Goal: Obtain resource: Obtain resource

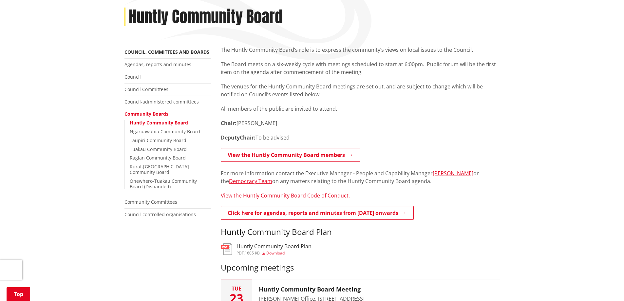
scroll to position [98, 0]
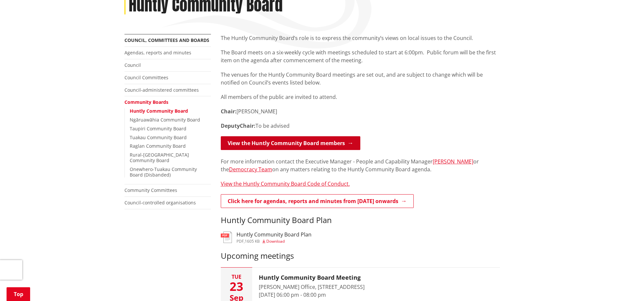
click at [284, 146] on link "View the Huntly Community Board members" at bounding box center [291, 143] width 140 height 14
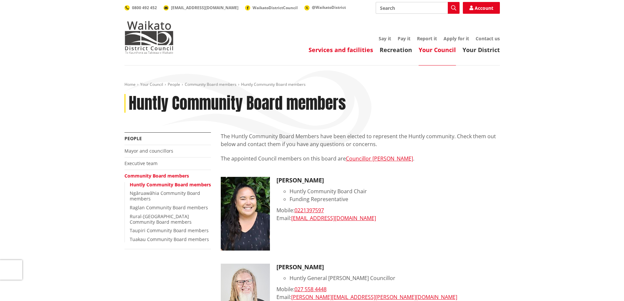
click at [359, 47] on link "Services and facilities" at bounding box center [341, 50] width 65 height 8
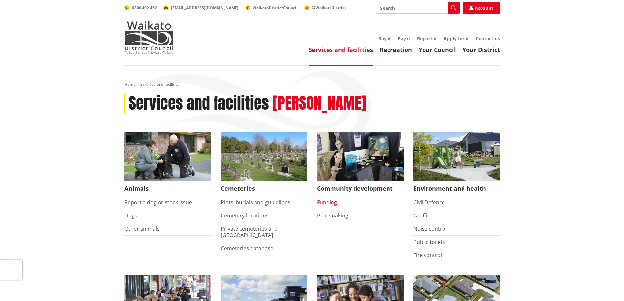
click at [331, 203] on link "Funding" at bounding box center [327, 202] width 20 height 7
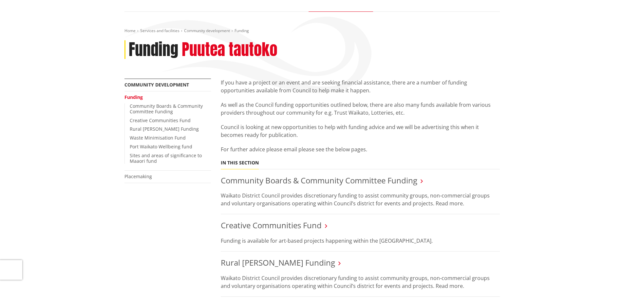
scroll to position [66, 0]
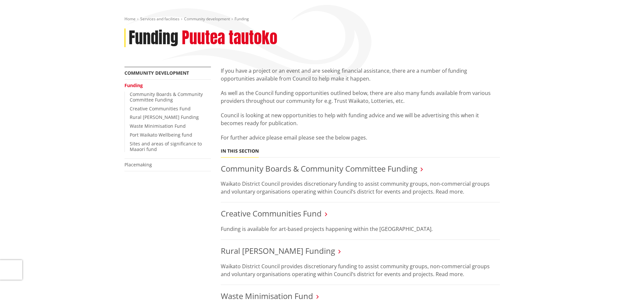
click at [435, 193] on p "Waikato District Council provides discretionary funding to assist community gro…" at bounding box center [360, 188] width 279 height 16
click at [420, 167] on h3 "Community Boards & Community Committee Funding" at bounding box center [360, 169] width 279 height 10
click at [421, 170] on icon at bounding box center [422, 169] width 2 height 6
click at [422, 170] on icon at bounding box center [422, 169] width 2 height 6
click at [322, 171] on link "Community Boards & Community Committee Funding" at bounding box center [319, 168] width 197 height 11
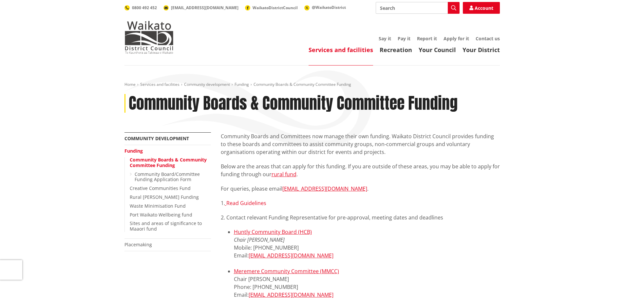
click at [249, 204] on link "Read Guidelines" at bounding box center [246, 203] width 40 height 7
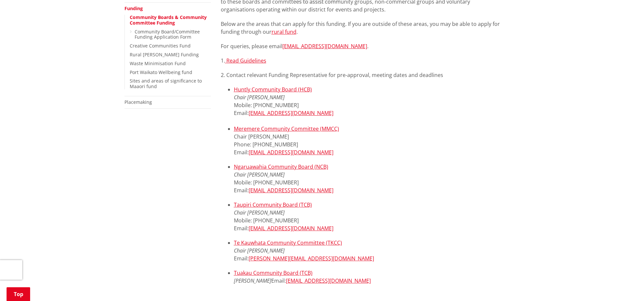
scroll to position [131, 0]
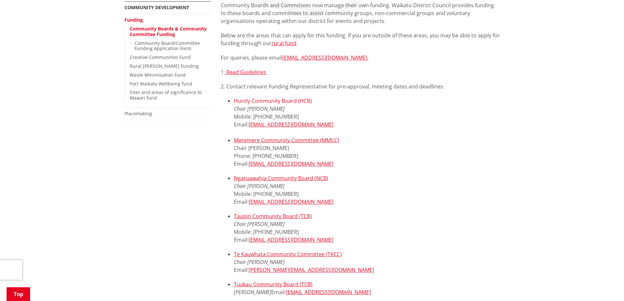
click at [278, 99] on link "Huntly Community Board (HCB)" at bounding box center [273, 100] width 78 height 7
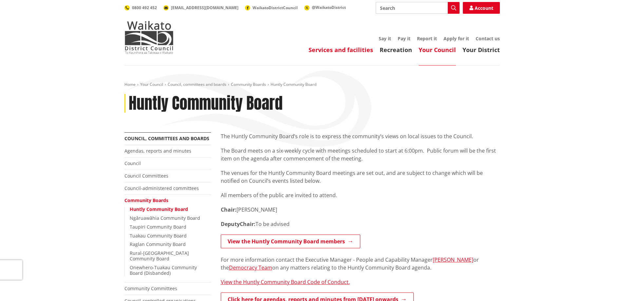
click at [357, 50] on link "Services and facilities" at bounding box center [341, 50] width 65 height 8
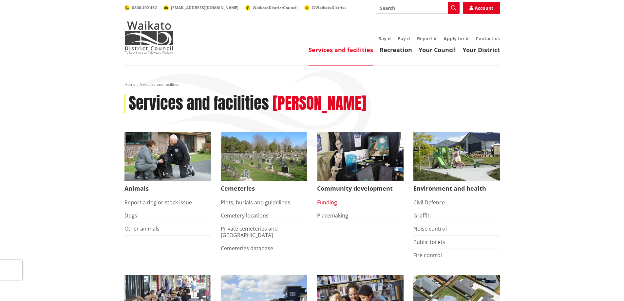
click at [328, 204] on link "Funding" at bounding box center [327, 202] width 20 height 7
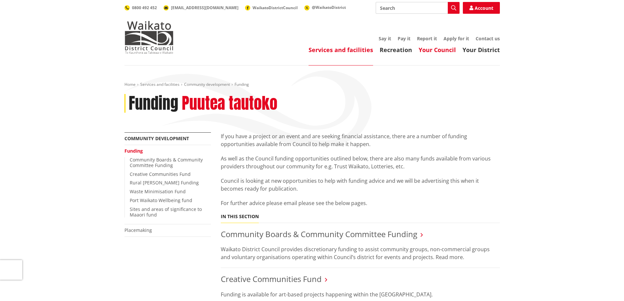
click at [446, 50] on link "Your Council" at bounding box center [437, 50] width 37 height 8
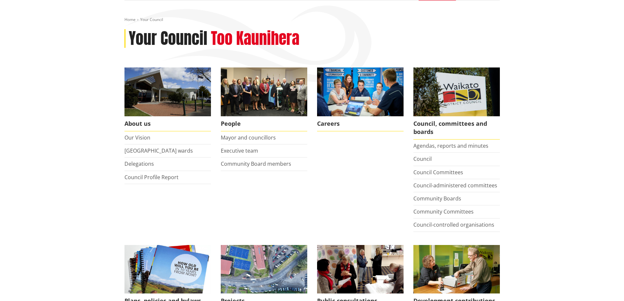
scroll to position [66, 0]
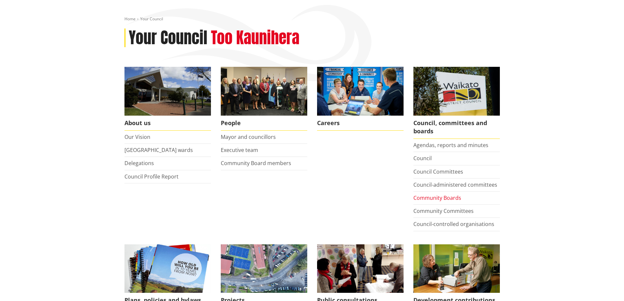
click at [436, 198] on link "Community Boards" at bounding box center [438, 197] width 48 height 7
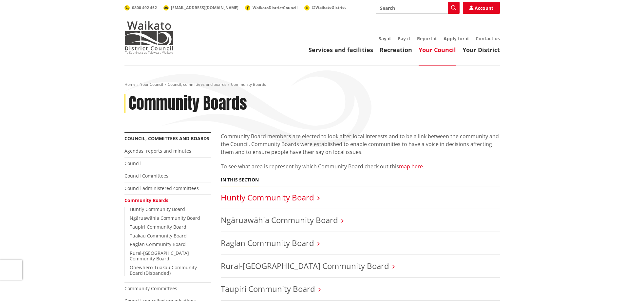
click at [298, 196] on link "Huntly Community Board" at bounding box center [267, 197] width 93 height 11
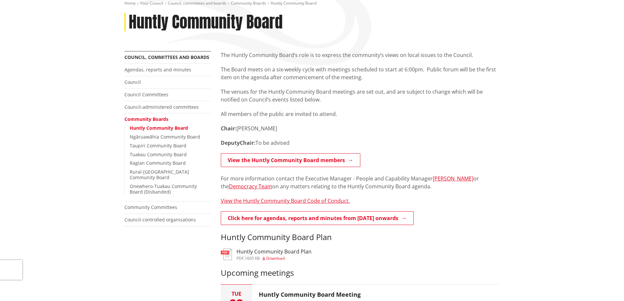
scroll to position [66, 0]
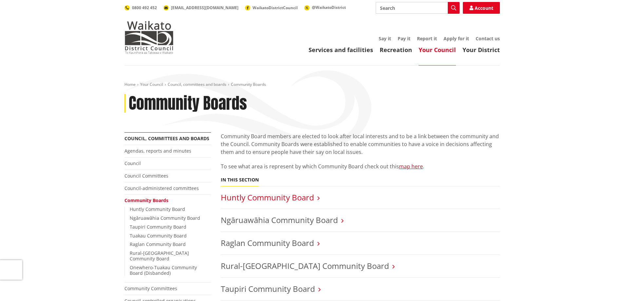
click at [261, 198] on link "Huntly Community Board" at bounding box center [267, 197] width 93 height 11
click at [369, 53] on link "Services and facilities" at bounding box center [341, 50] width 65 height 8
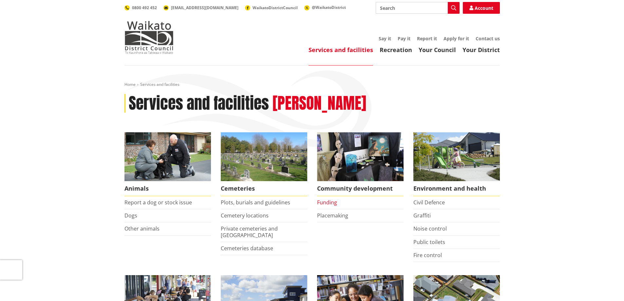
click at [335, 204] on link "Funding" at bounding box center [327, 202] width 20 height 7
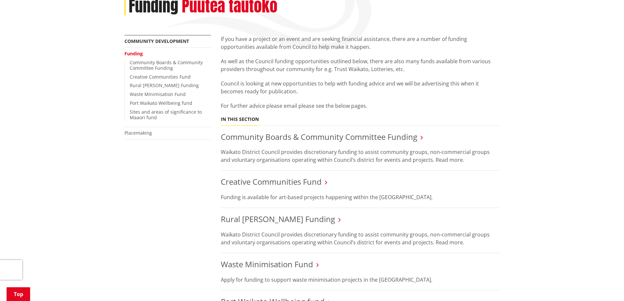
scroll to position [98, 0]
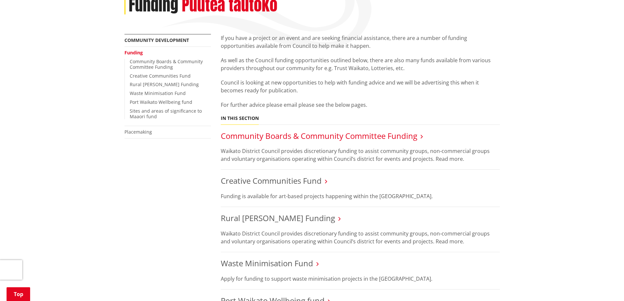
click at [306, 133] on link "Community Boards & Community Committee Funding" at bounding box center [319, 135] width 197 height 11
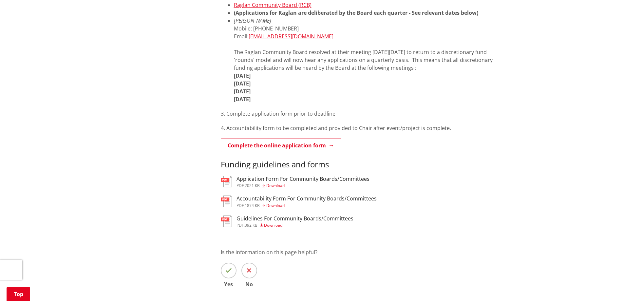
scroll to position [492, 0]
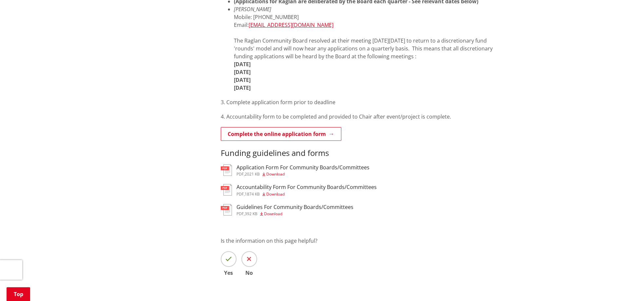
click at [249, 210] on h3 "Guidelines For Community Boards/Committees" at bounding box center [295, 207] width 117 height 6
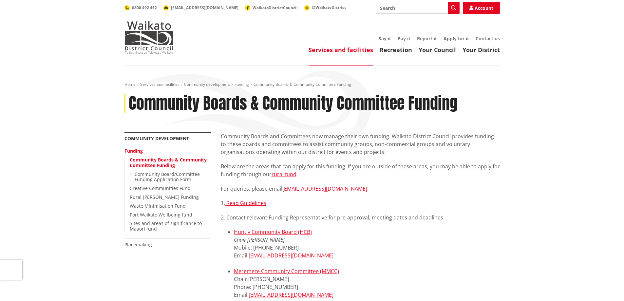
scroll to position [492, 0]
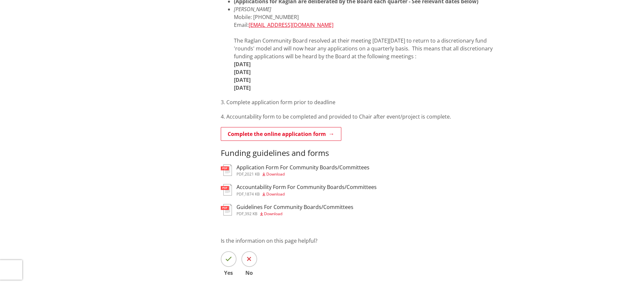
click at [260, 172] on span "2021 KB" at bounding box center [252, 174] width 15 height 6
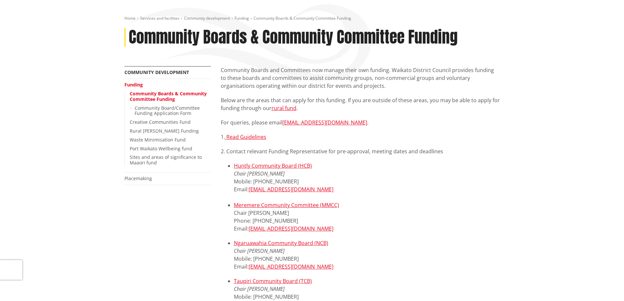
scroll to position [66, 0]
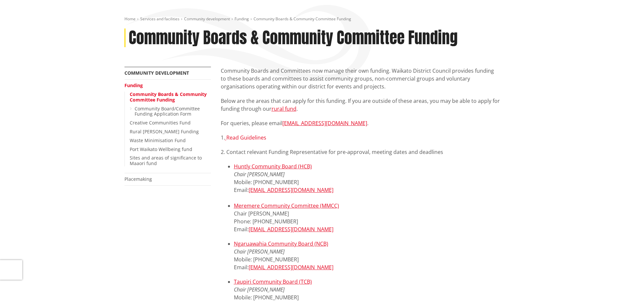
click at [240, 136] on link "Read Guidelines" at bounding box center [246, 137] width 40 height 7
